Goal: Information Seeking & Learning: Stay updated

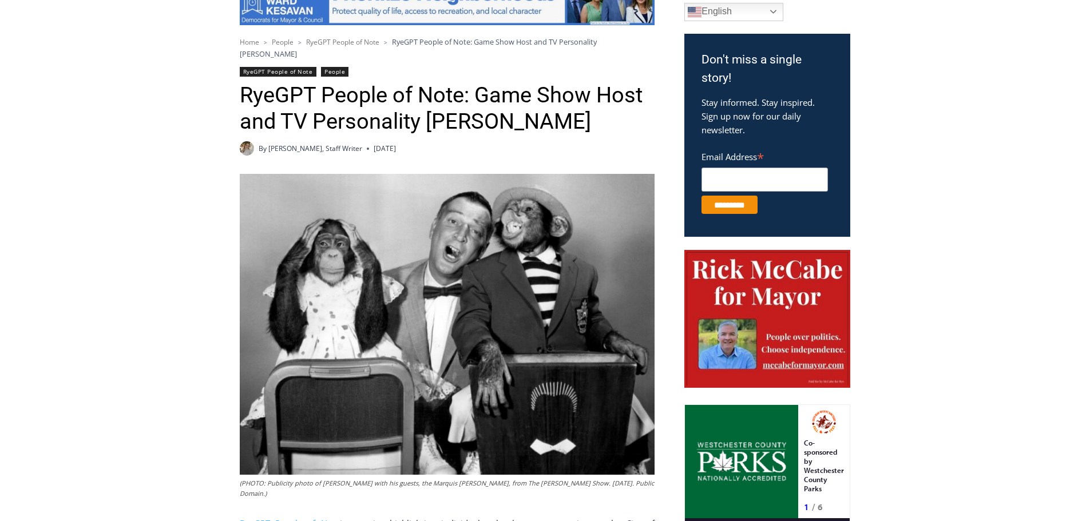
scroll to position [401, 0]
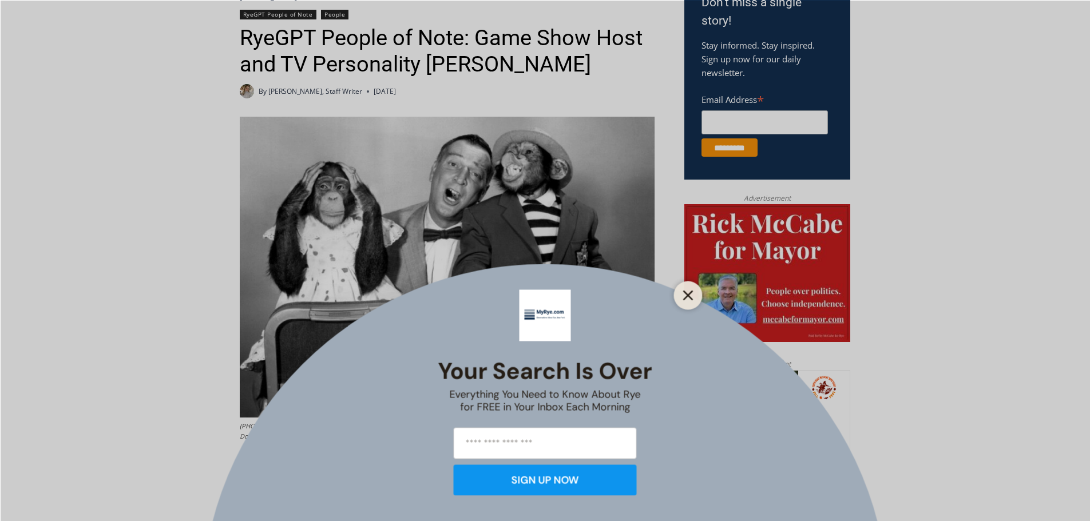
click at [682, 295] on button "Close" at bounding box center [688, 295] width 16 height 16
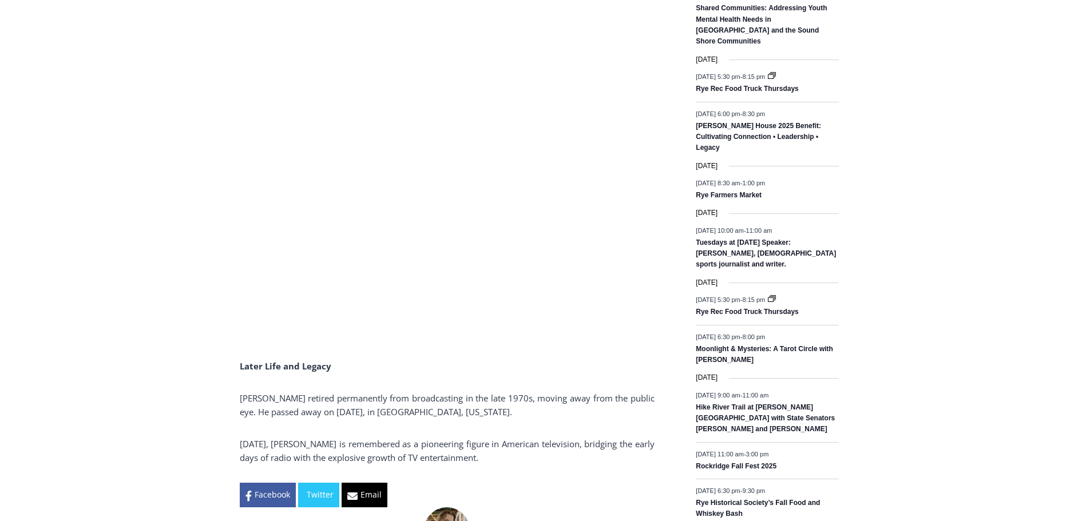
scroll to position [1659, 0]
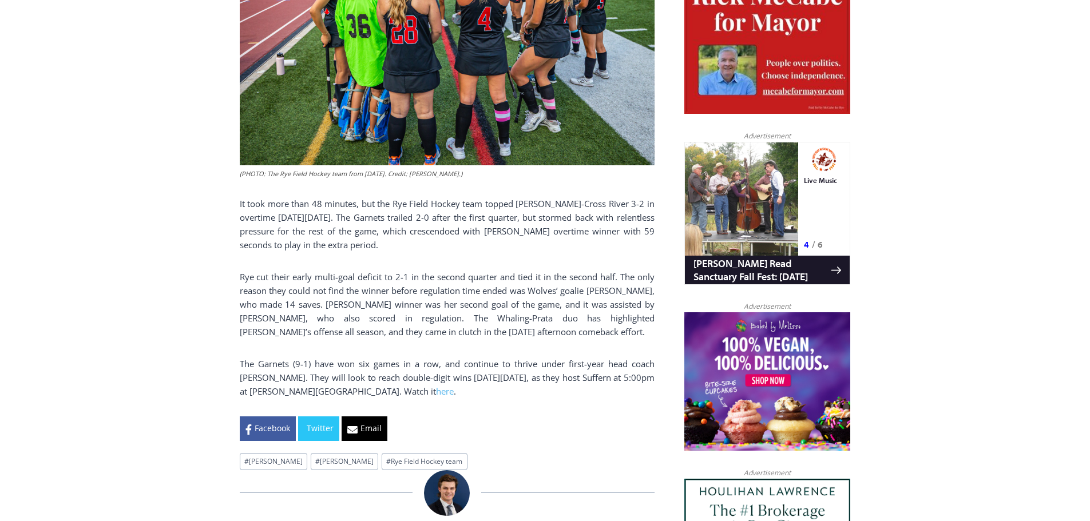
scroll to position [629, 0]
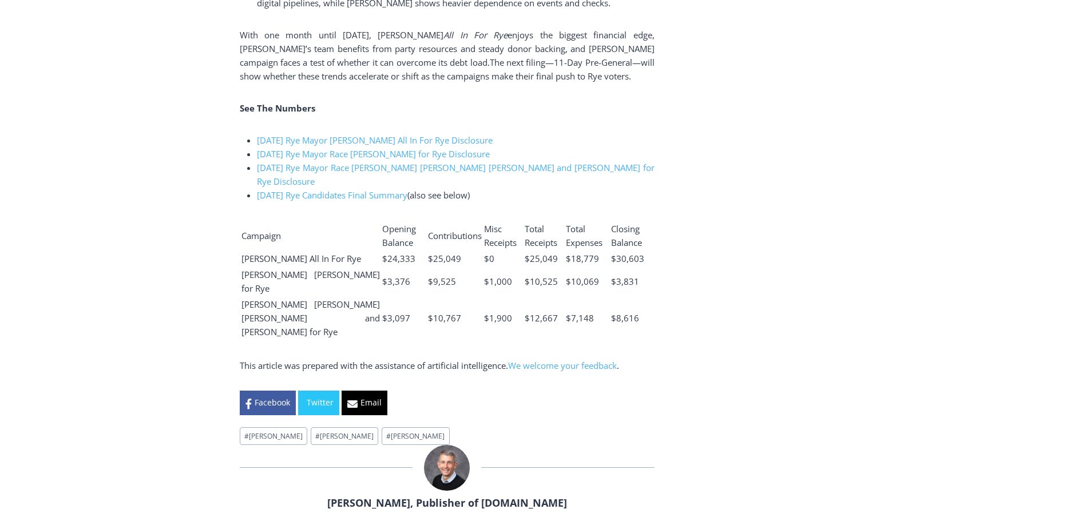
scroll to position [2804, 0]
